Goal: Find specific page/section: Find specific page/section

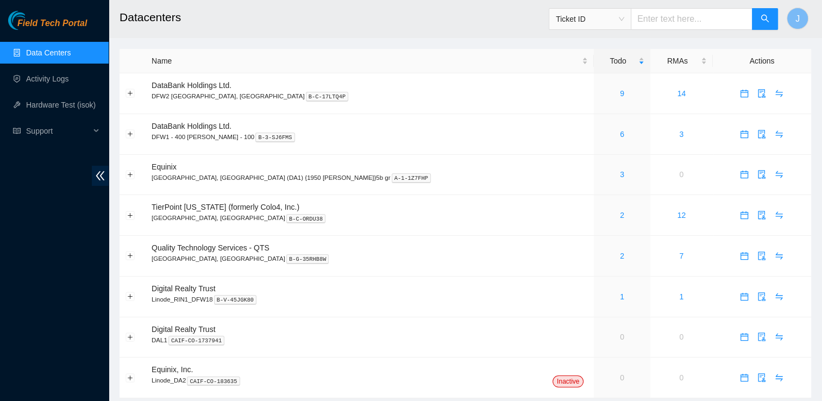
click at [71, 53] on link "Data Centers" at bounding box center [48, 52] width 45 height 9
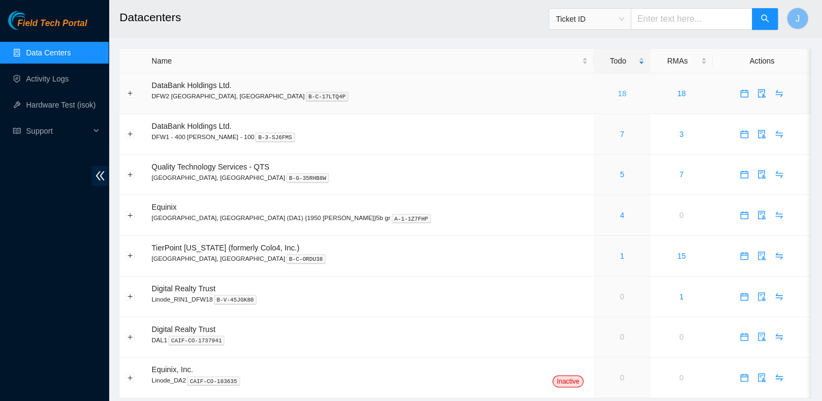
click at [618, 96] on link "18" at bounding box center [622, 93] width 9 height 9
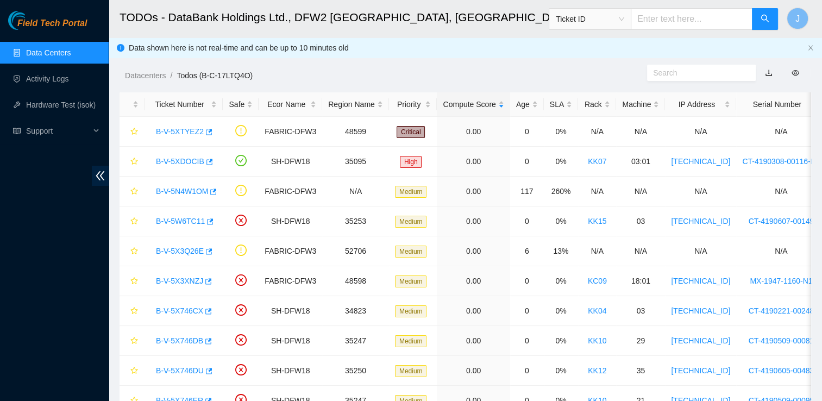
click at [67, 51] on link "Data Centers" at bounding box center [48, 52] width 45 height 9
